Goal: Task Accomplishment & Management: Use online tool/utility

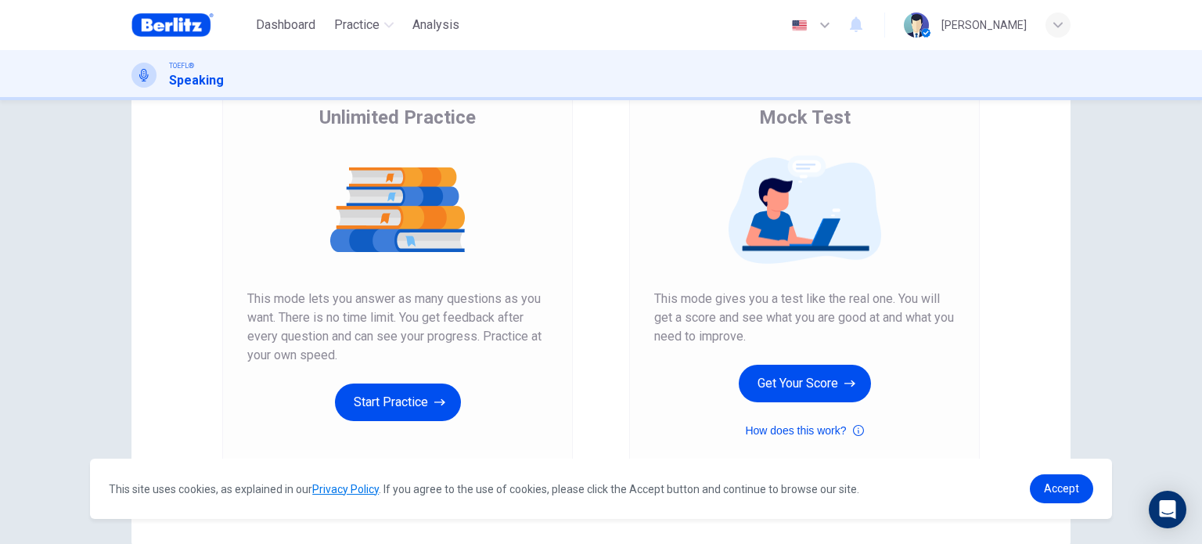
scroll to position [125, 0]
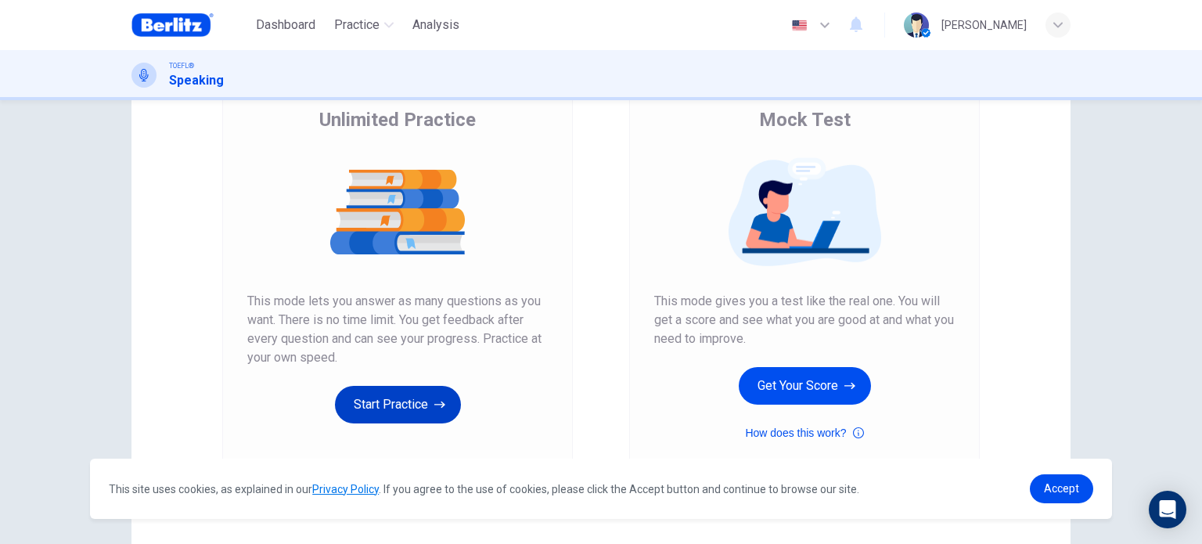
click at [387, 399] on button "Start Practice" at bounding box center [398, 405] width 126 height 38
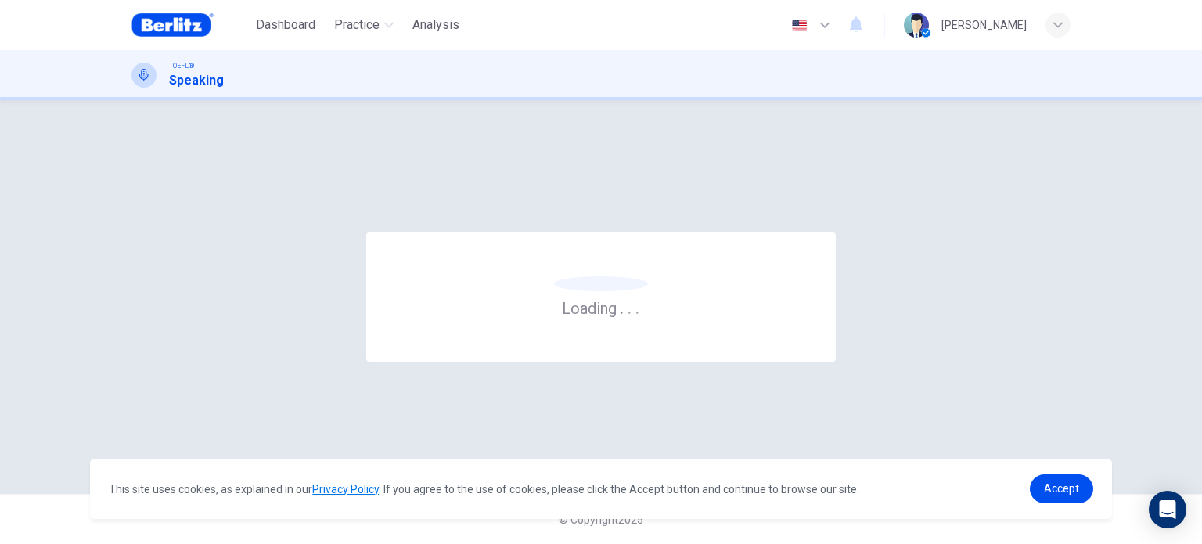
scroll to position [0, 0]
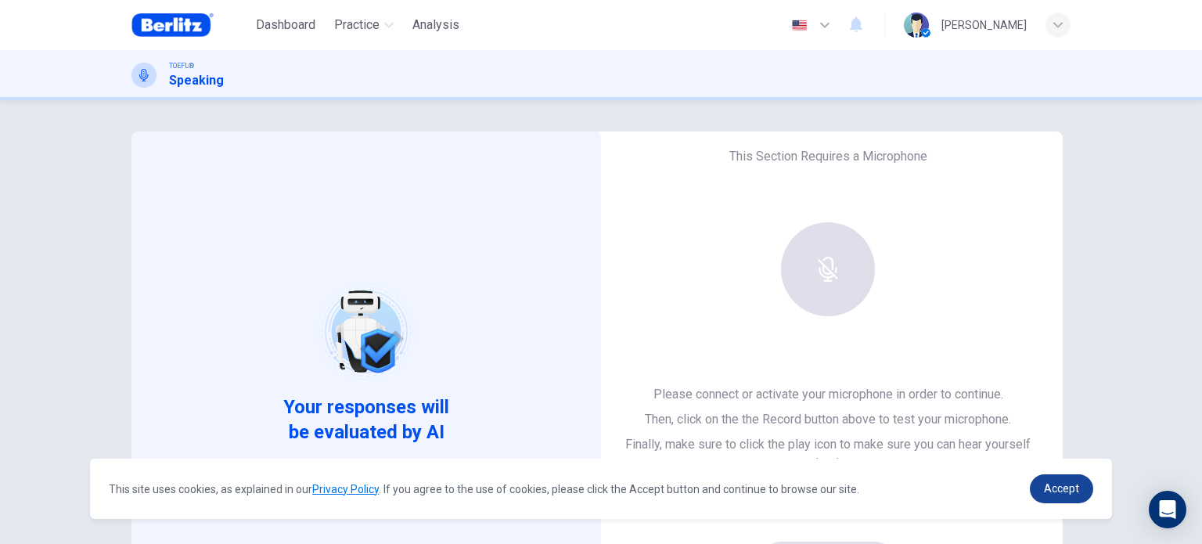
click at [1064, 488] on span "Accept" at bounding box center [1061, 488] width 35 height 13
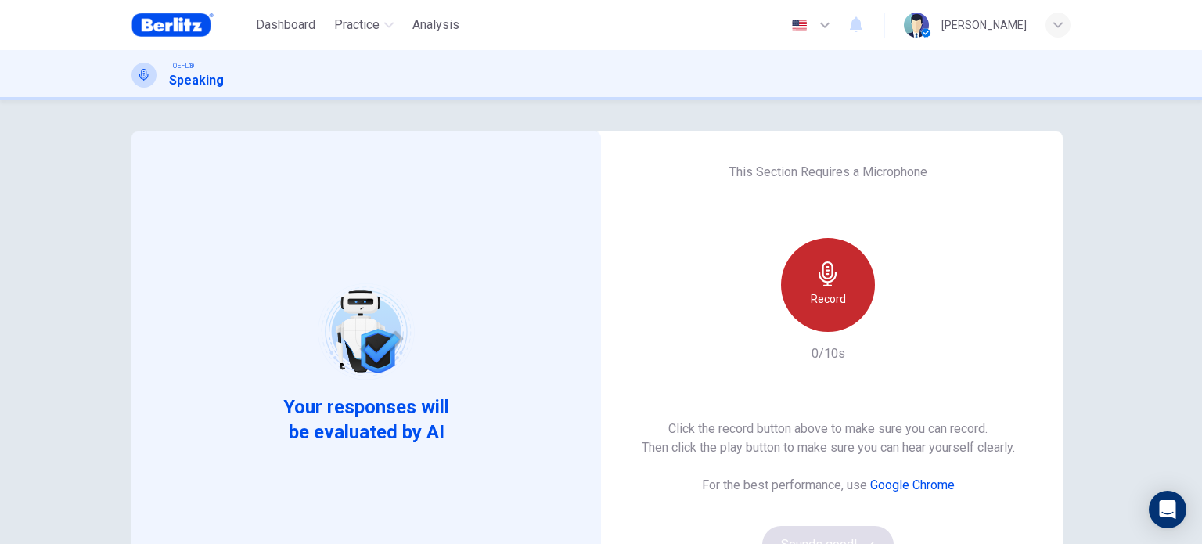
click at [830, 282] on icon "button" at bounding box center [827, 273] width 25 height 25
click at [835, 279] on icon "button" at bounding box center [827, 273] width 25 height 25
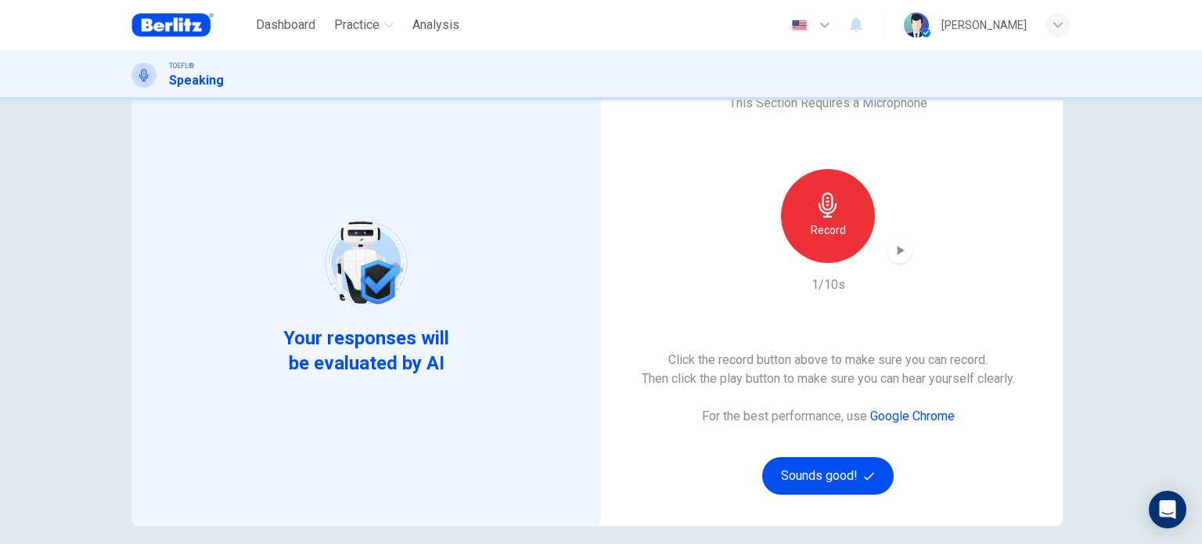
scroll to position [70, 0]
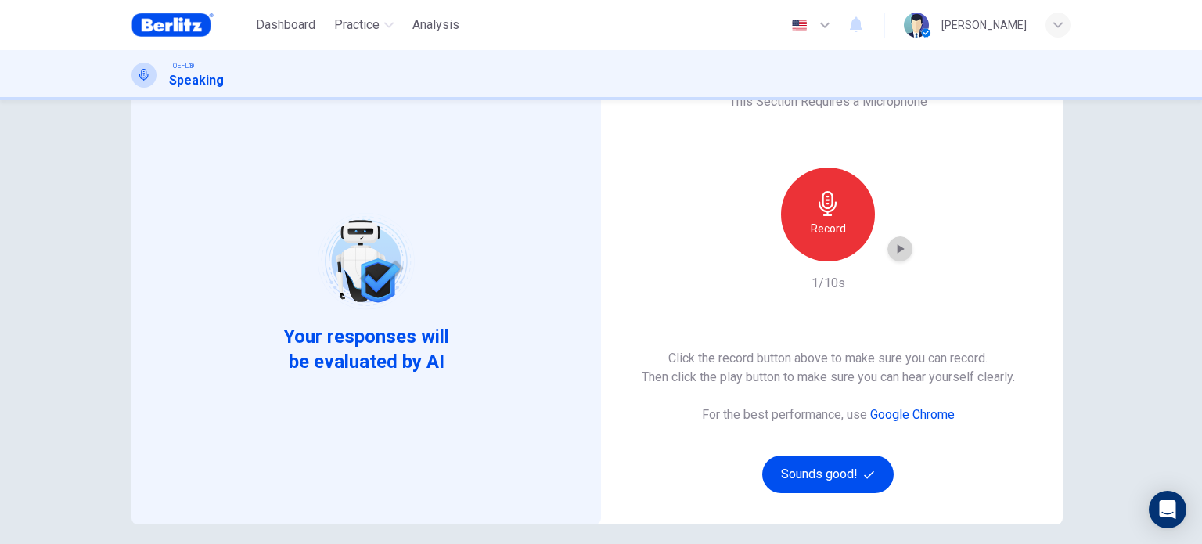
click at [898, 246] on icon "button" at bounding box center [901, 248] width 7 height 9
click at [832, 479] on button "Sounds good!" at bounding box center [827, 474] width 131 height 38
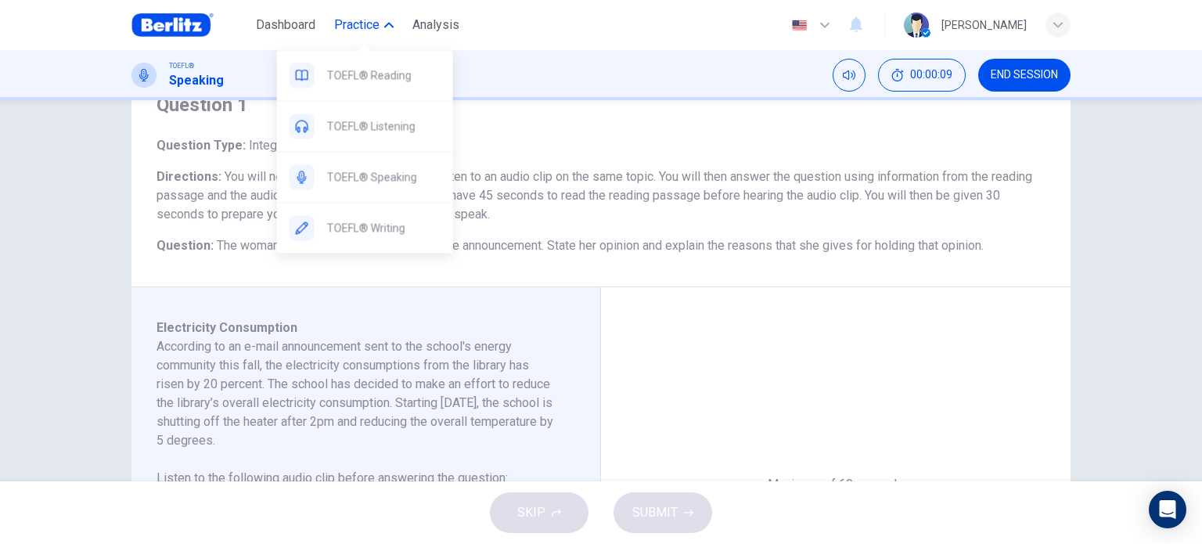
click at [372, 31] on span "Practice" at bounding box center [356, 25] width 45 height 19
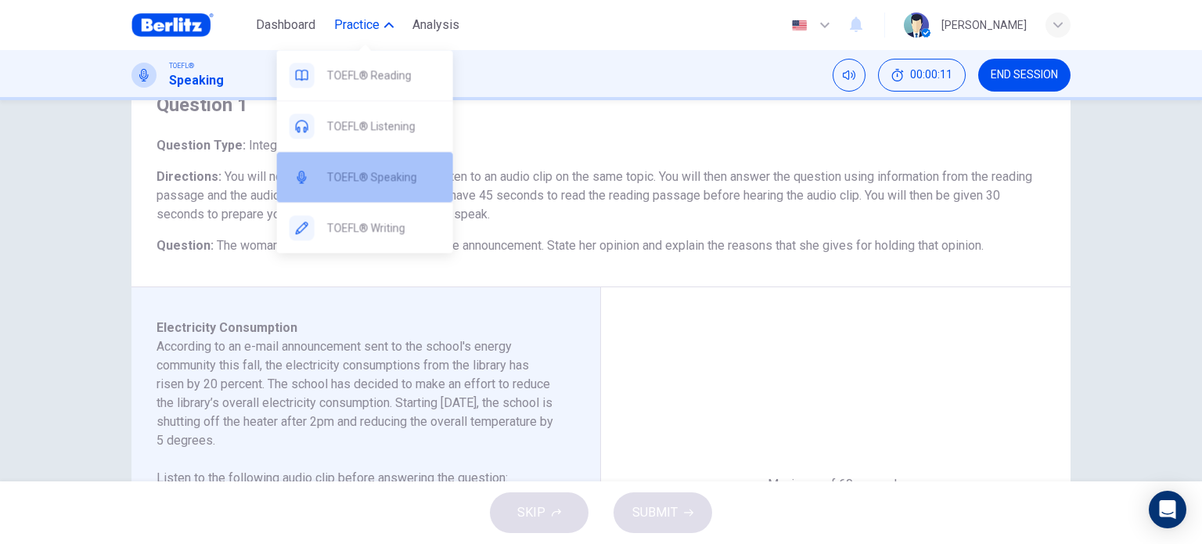
click at [394, 172] on span "TOEFL® Speaking" at bounding box center [383, 176] width 113 height 19
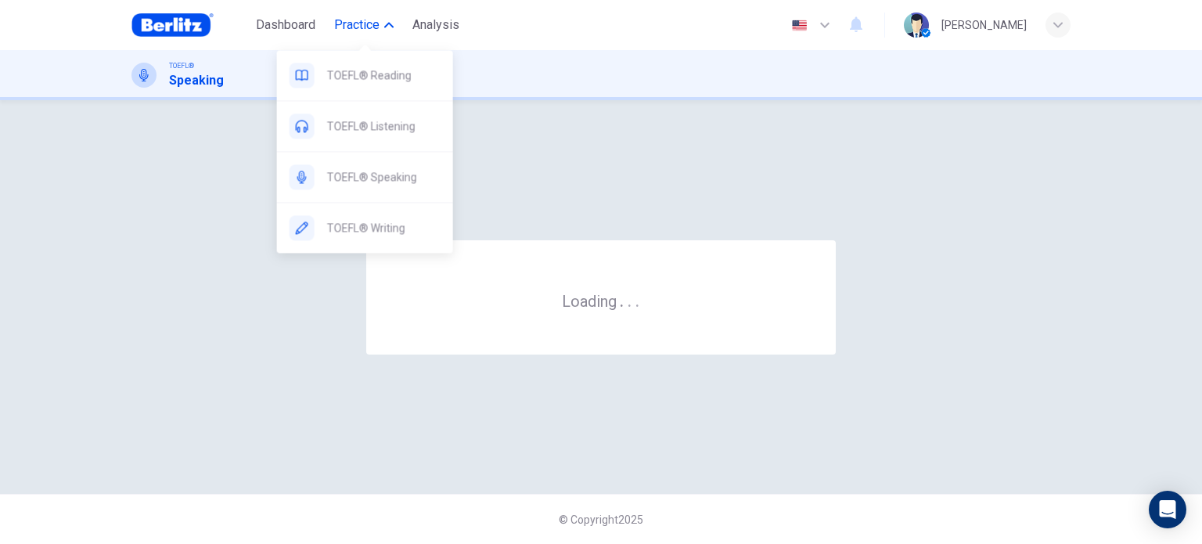
scroll to position [0, 0]
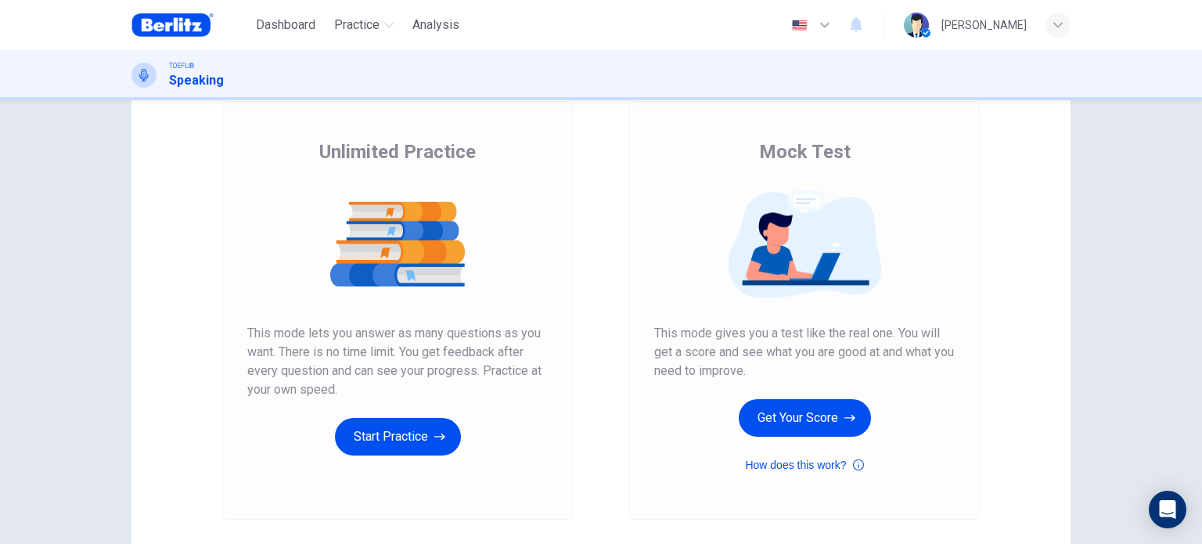
scroll to position [77, 0]
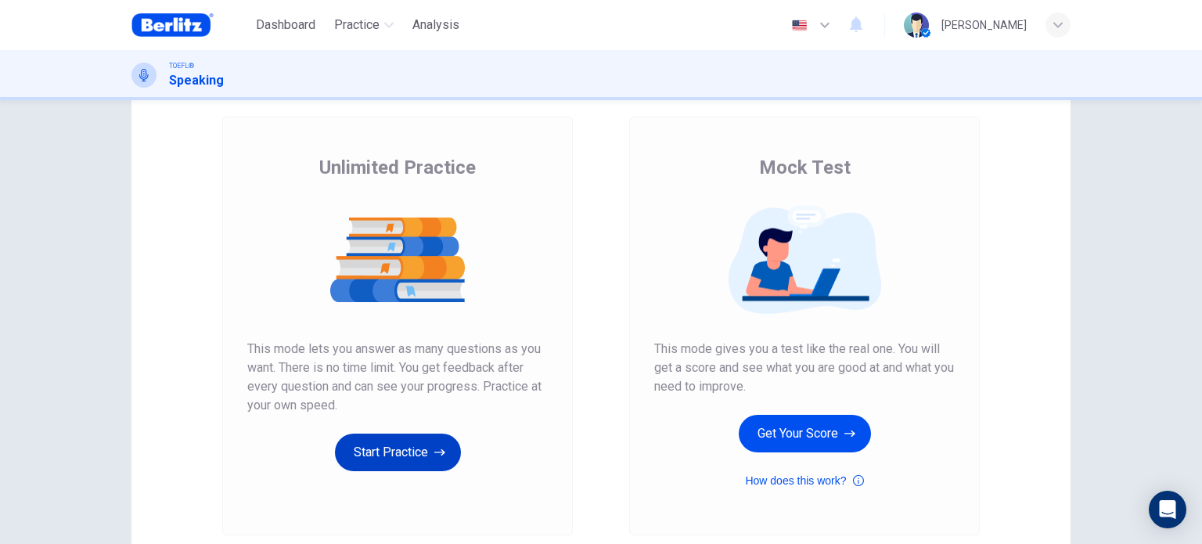
click at [424, 453] on button "Start Practice" at bounding box center [398, 453] width 126 height 38
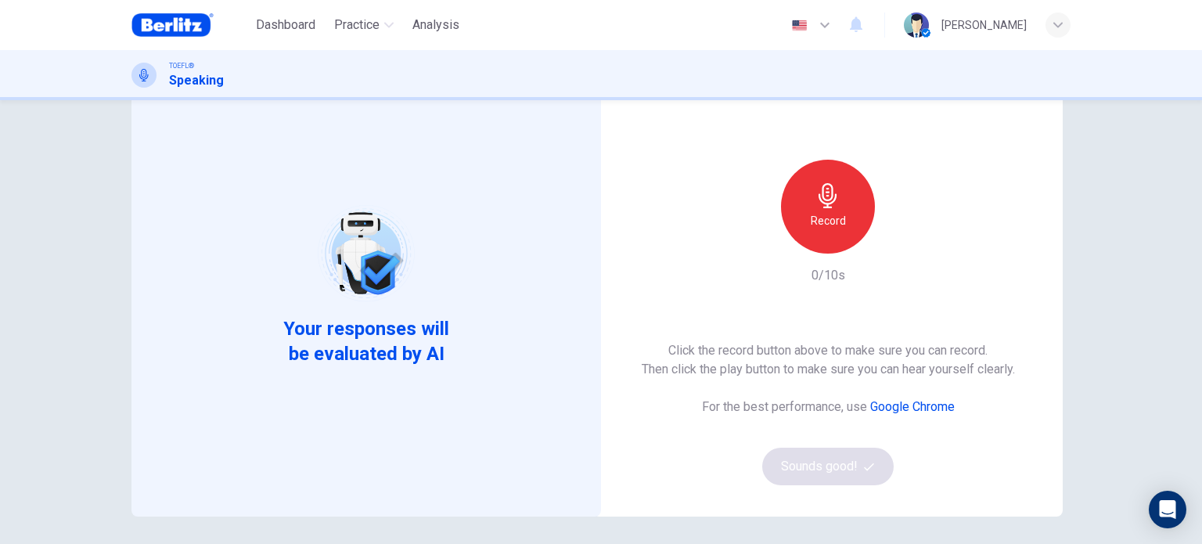
scroll to position [89, 0]
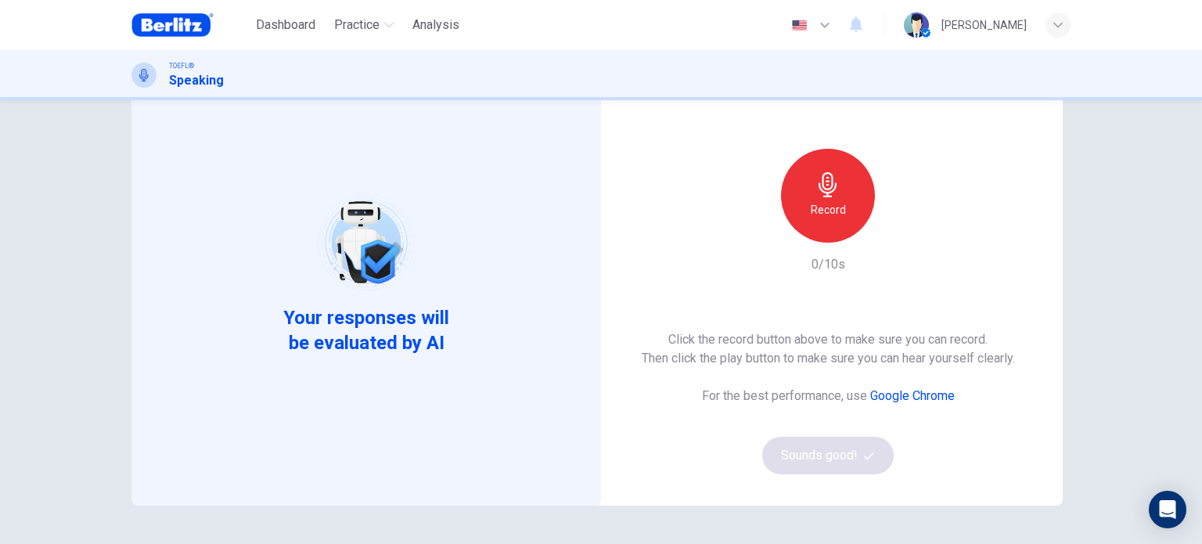
click at [841, 459] on div "Click the record button above to make sure you can record. Then click the play …" at bounding box center [828, 402] width 373 height 144
click at [816, 193] on icon "button" at bounding box center [827, 184] width 25 height 25
click at [858, 448] on button "Sounds good!" at bounding box center [827, 456] width 131 height 38
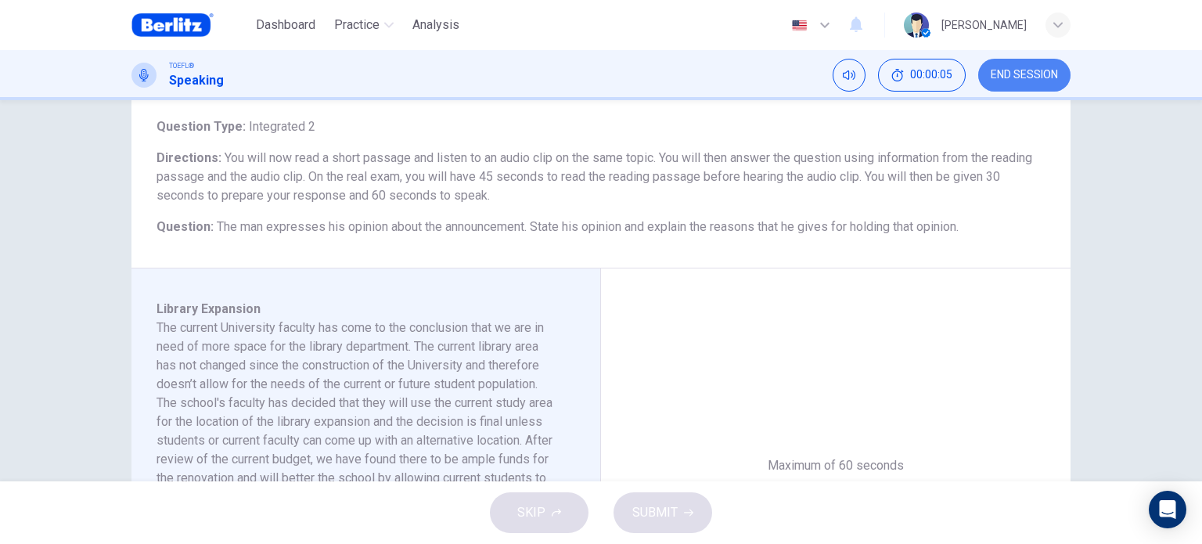
click at [1045, 66] on button "END SESSION" at bounding box center [1024, 75] width 92 height 33
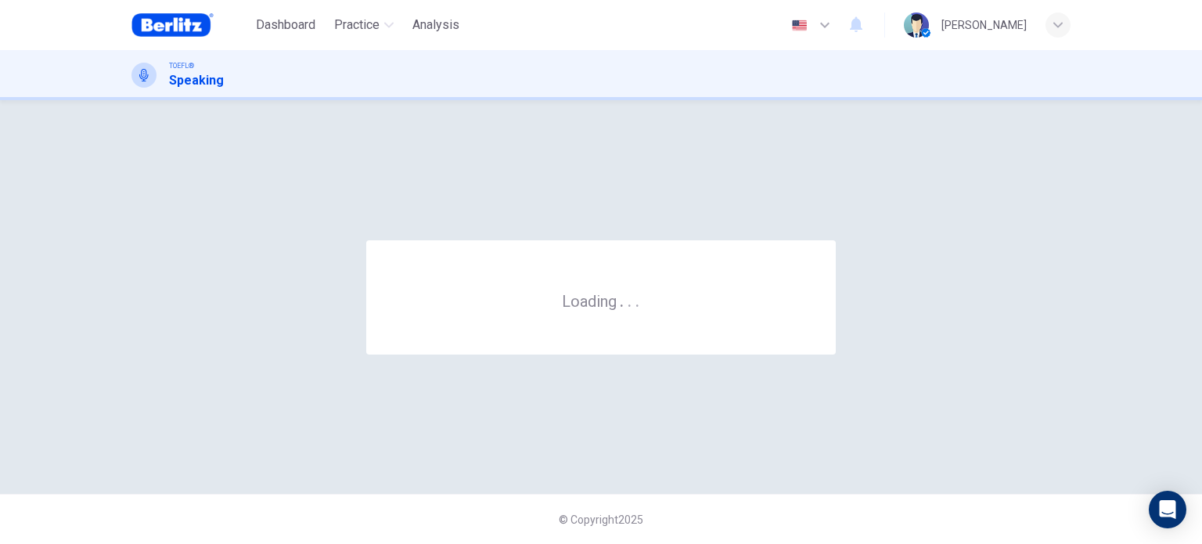
scroll to position [0, 0]
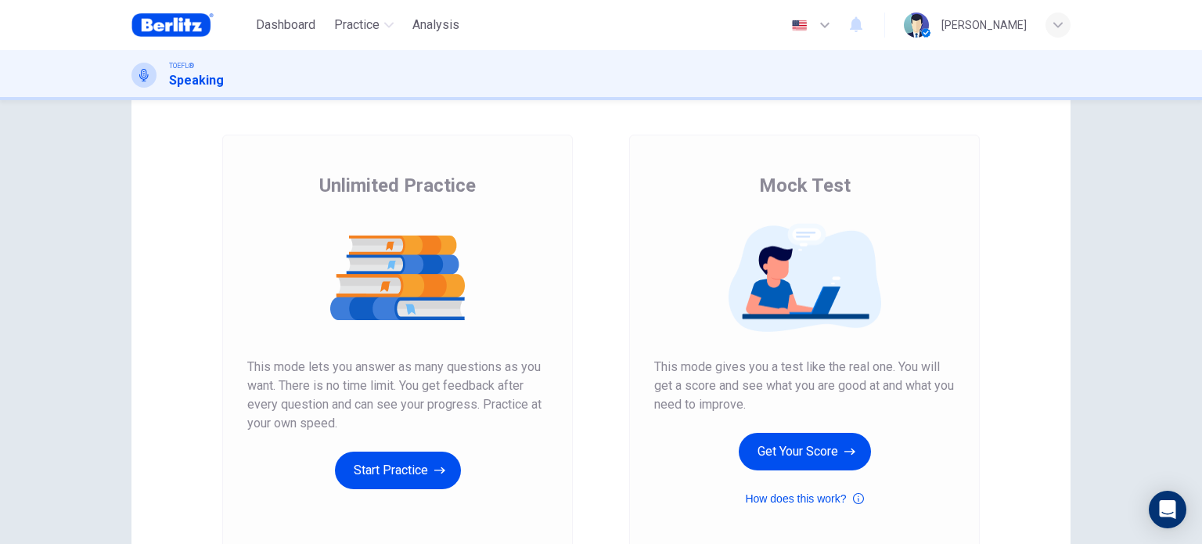
scroll to position [58, 0]
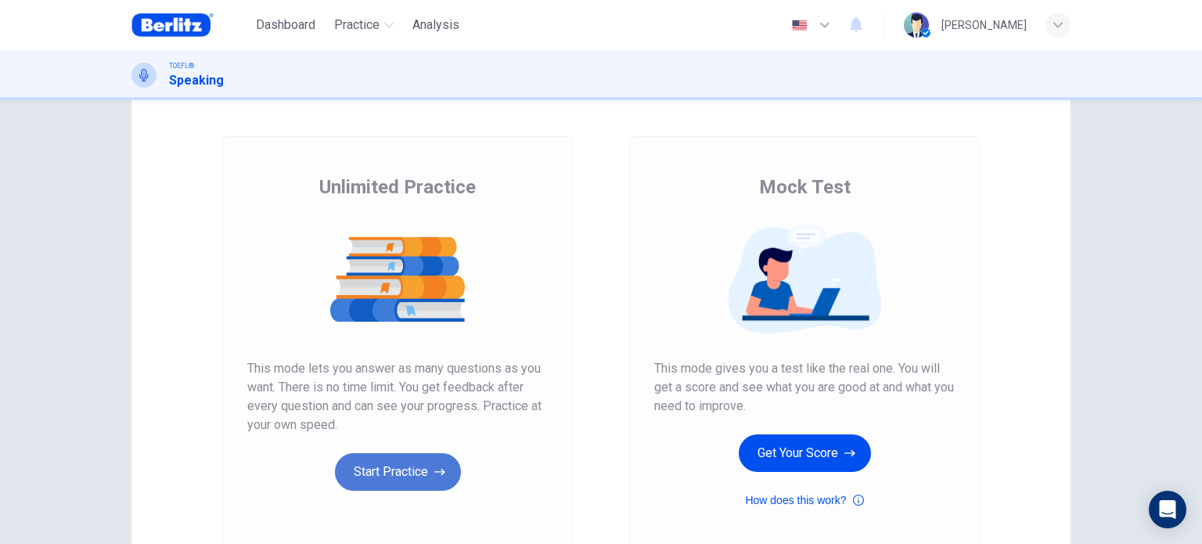
click at [426, 466] on button "Start Practice" at bounding box center [398, 472] width 126 height 38
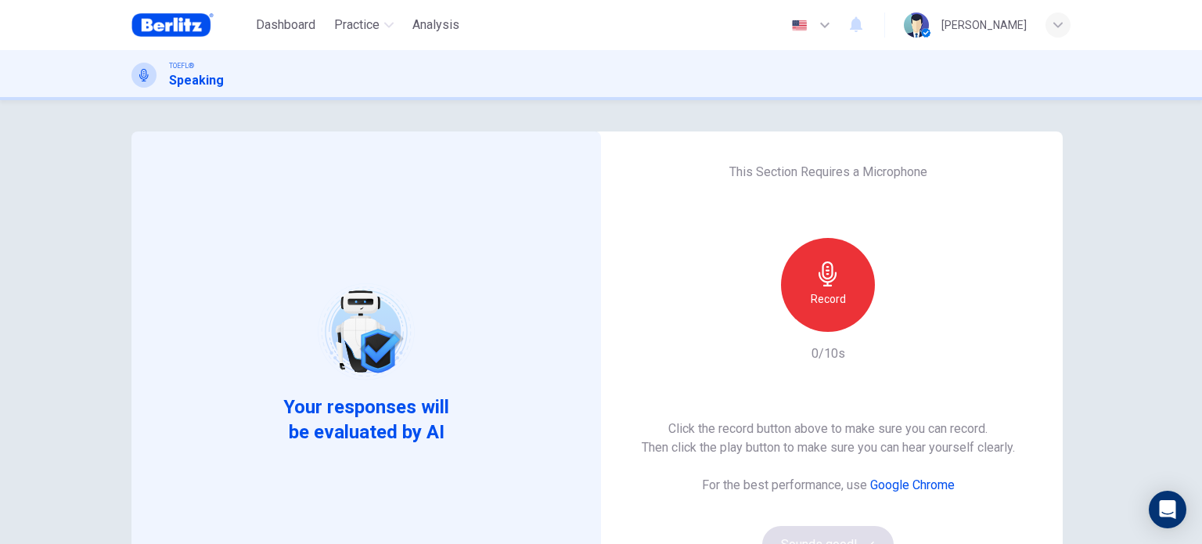
click at [852, 299] on div "Record" at bounding box center [828, 285] width 94 height 94
click at [852, 299] on div "Stop" at bounding box center [828, 285] width 94 height 94
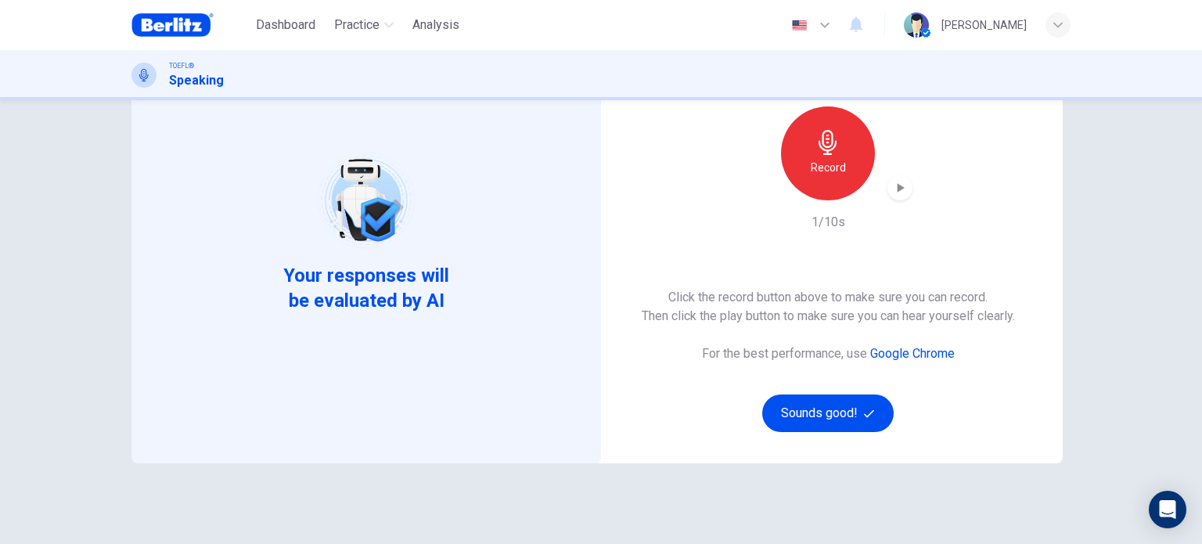
scroll to position [138, 0]
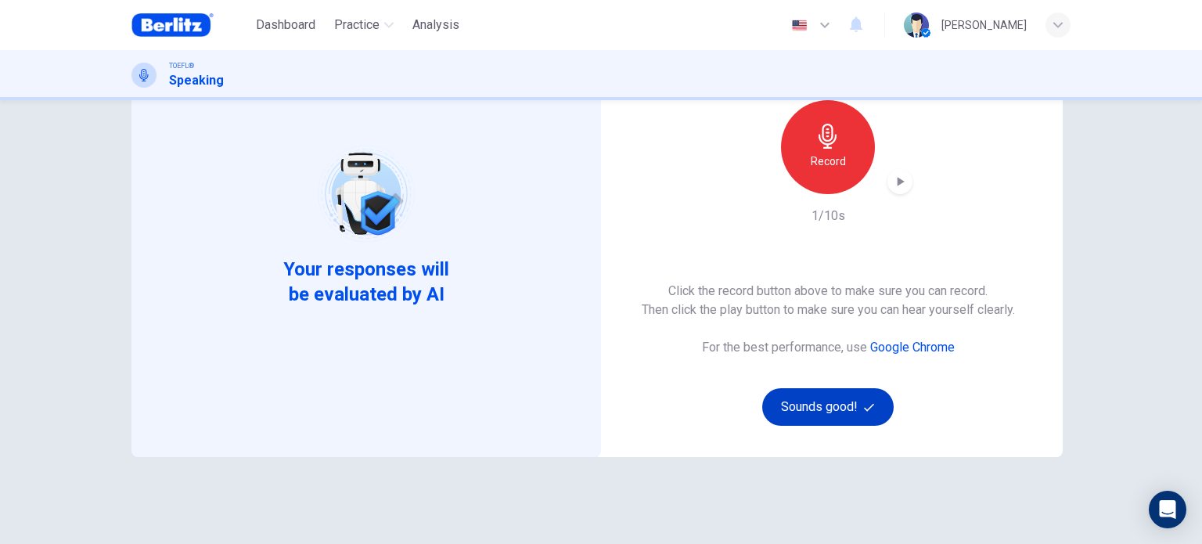
click at [883, 411] on button "Sounds good!" at bounding box center [827, 407] width 131 height 38
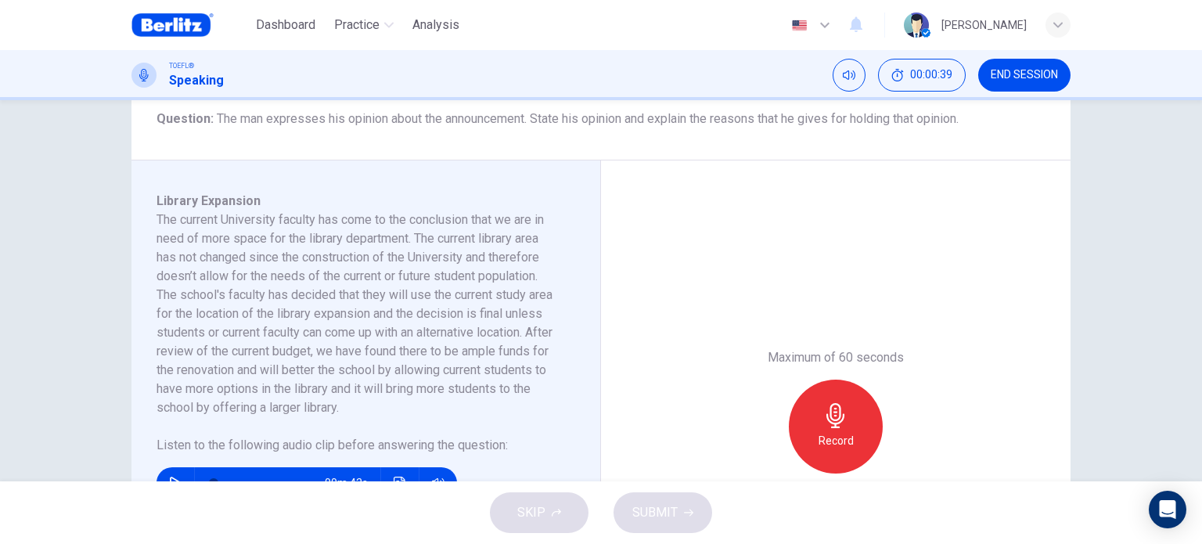
scroll to position [228, 0]
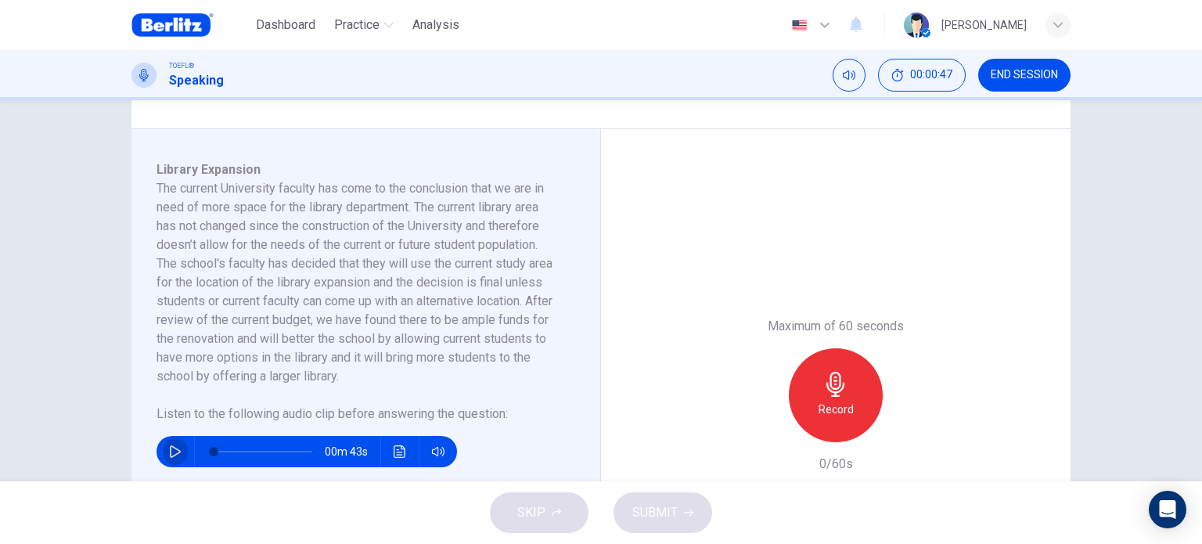
click at [169, 447] on icon "button" at bounding box center [175, 451] width 13 height 13
type input "*"
click at [841, 384] on icon "button" at bounding box center [835, 384] width 25 height 25
